Goal: Task Accomplishment & Management: Complete application form

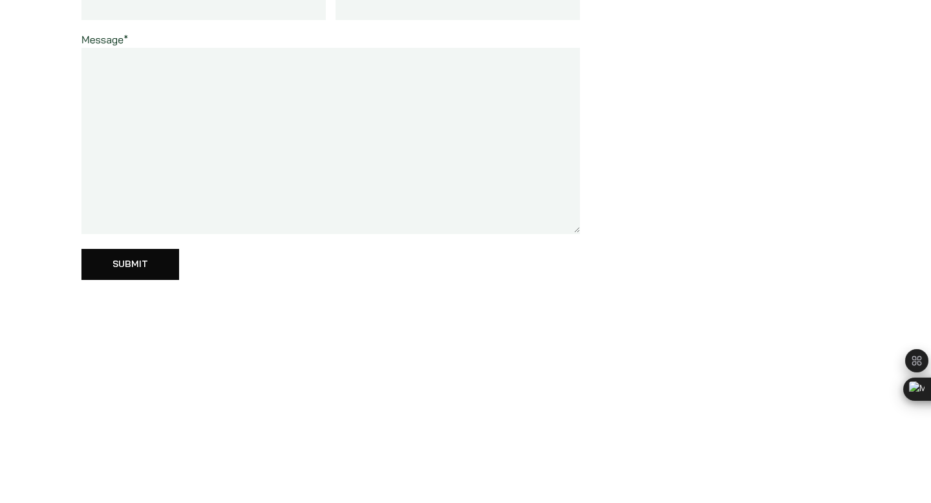
scroll to position [153, 0]
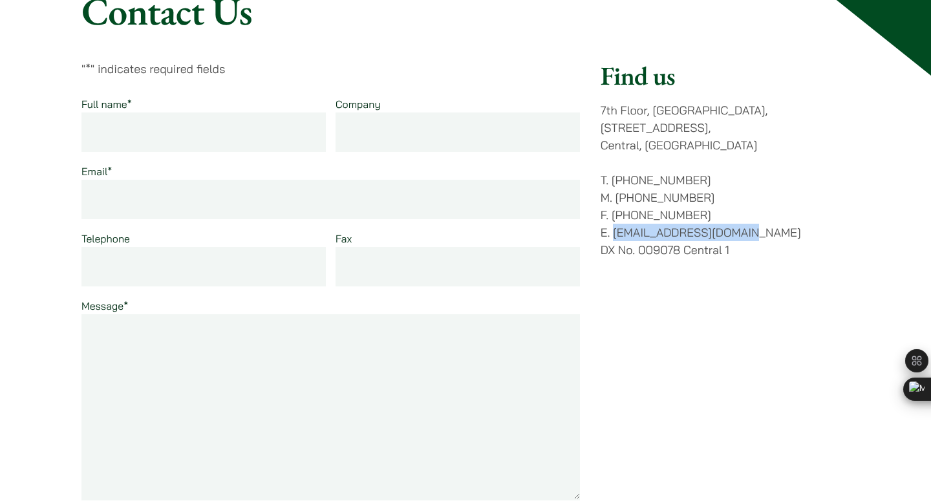
drag, startPoint x: 736, startPoint y: 217, endPoint x: 616, endPoint y: 216, distance: 120.3
click at [616, 216] on p "T. [PHONE_NUMBER] M. [PHONE_NUMBER] F. [PHONE_NUMBER] E. [EMAIL_ADDRESS][DOMAIN…" at bounding box center [725, 214] width 249 height 87
copy p "[EMAIL_ADDRESS][DOMAIN_NAME]"
click at [190, 350] on textarea "Message *" at bounding box center [330, 407] width 499 height 186
paste textarea "Dear Head of Human Resource Department, I hope you are doing well. I am reachin…"
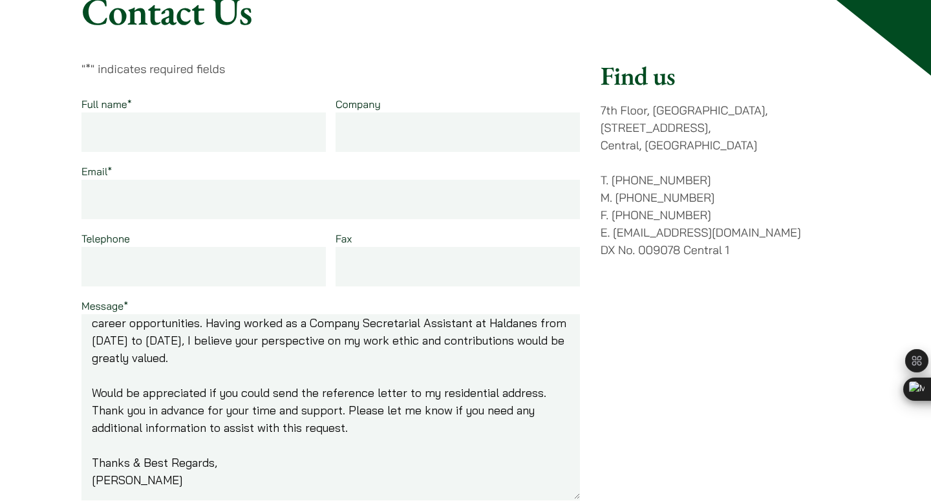
scroll to position [0, 0]
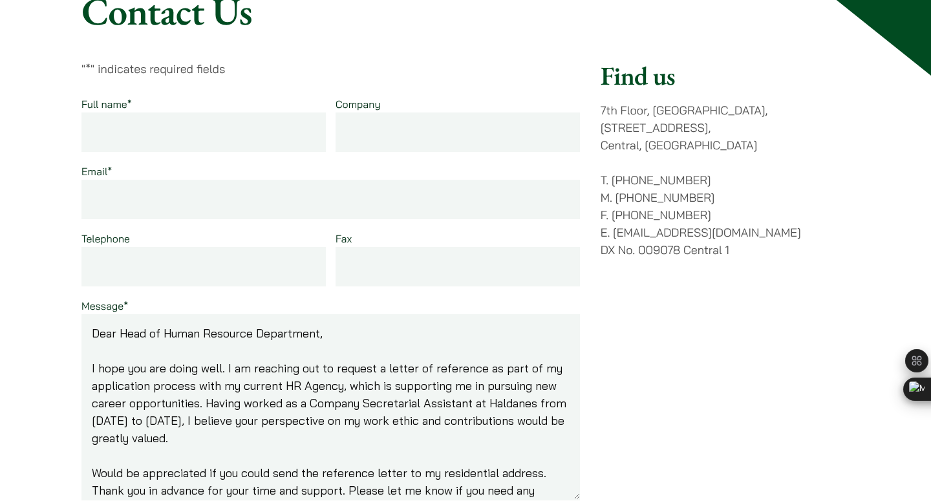
type textarea "Dear Head of Human Resource Department, I hope you are doing well. I am reachin…"
click at [193, 127] on input "Full name *" at bounding box center [203, 132] width 244 height 39
type input "Tracy LAU"
click at [409, 129] on input "Company" at bounding box center [458, 132] width 244 height 39
type input "NA"
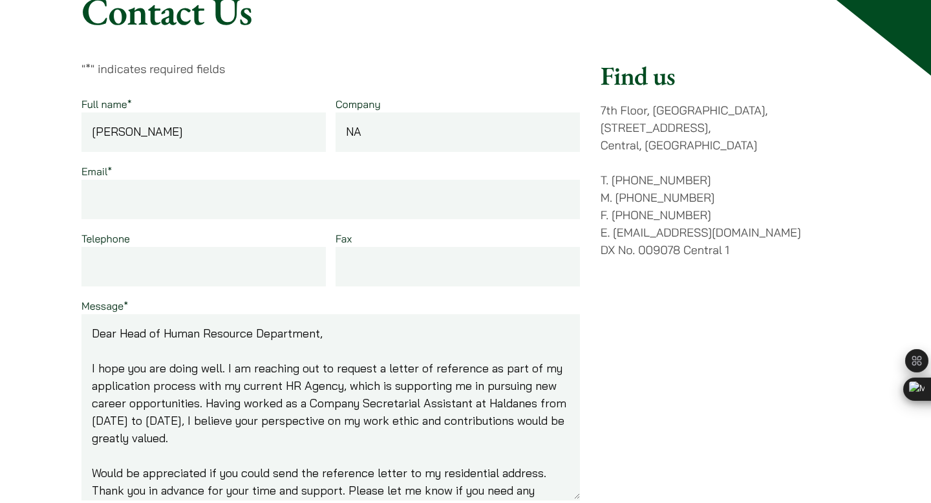
click at [332, 208] on input "Email *" at bounding box center [330, 199] width 499 height 39
type input "tracylauf4girl@yahoo.com.hk"
type input "67005275"
drag, startPoint x: 136, startPoint y: 270, endPoint x: 37, endPoint y: 270, distance: 98.9
click at [39, 270] on div "Contact Us " * " indicates required fields Full name * Tracy LAU Company NA Ema…" at bounding box center [465, 432] width 931 height 972
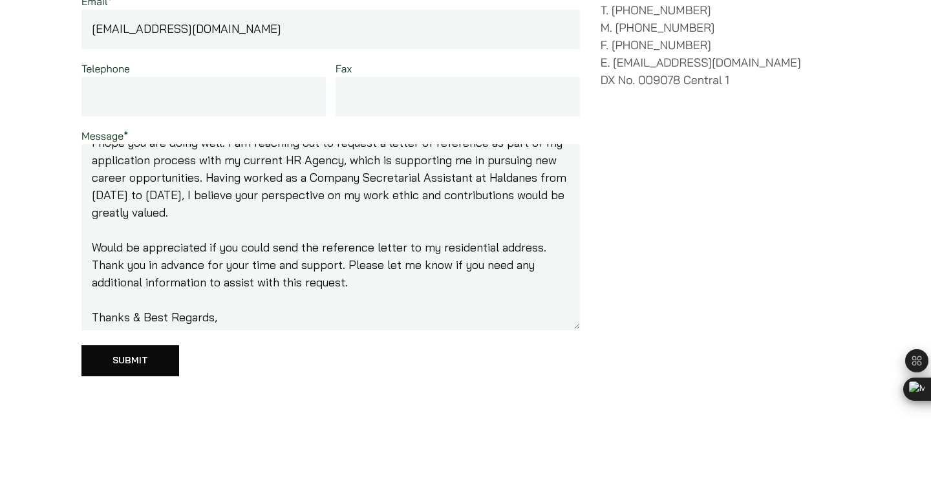
scroll to position [98, 0]
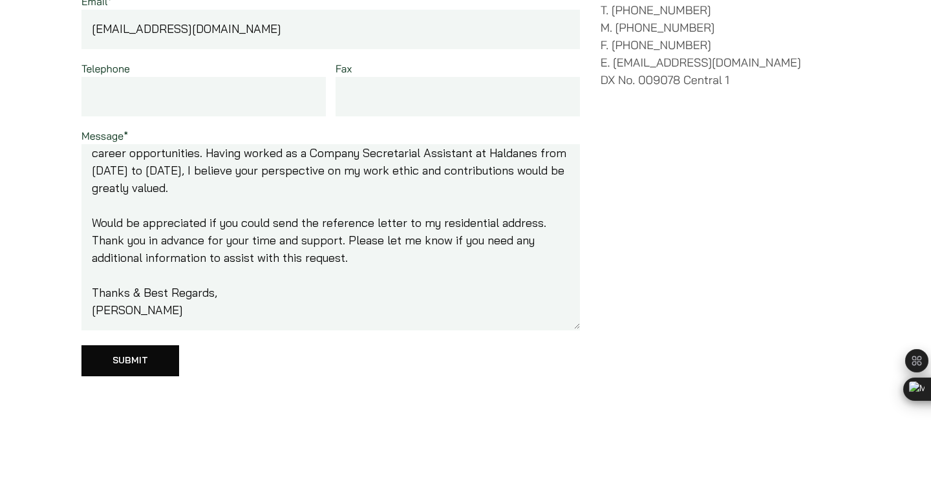
click at [93, 300] on textarea "Dear Head of Human Resource Department, I hope you are doing well. I am reachin…" at bounding box center [330, 237] width 499 height 186
click at [158, 294] on textarea "Dear Head of Human Resource Department, I hope you are doing well. I am reachin…" at bounding box center [330, 237] width 499 height 186
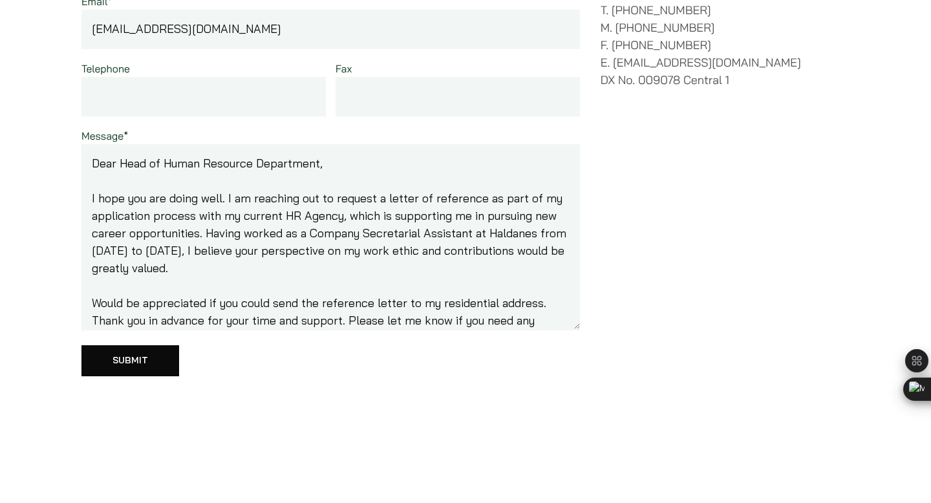
type textarea "Dear Head of Human Resource Department, I hope you are doing well. I am reachin…"
click at [140, 359] on input "Submit" at bounding box center [130, 360] width 98 height 31
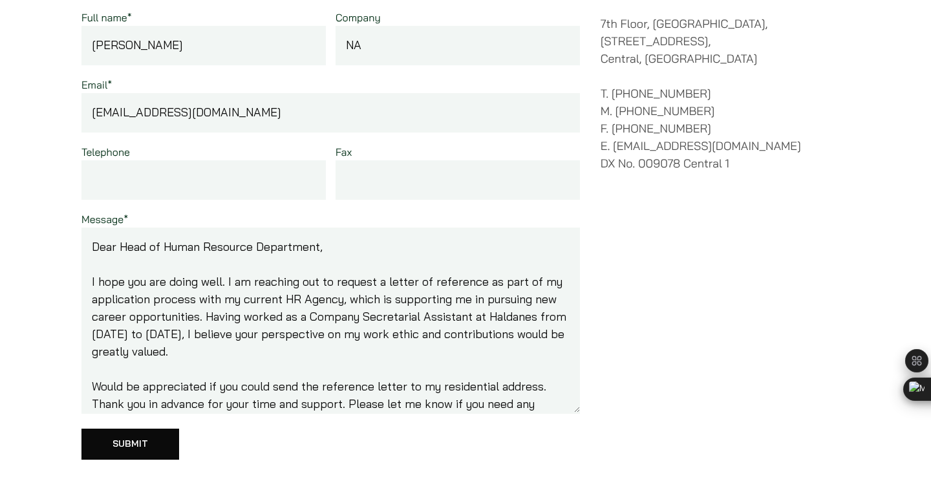
scroll to position [237, 0]
